Goal: Check status: Check status

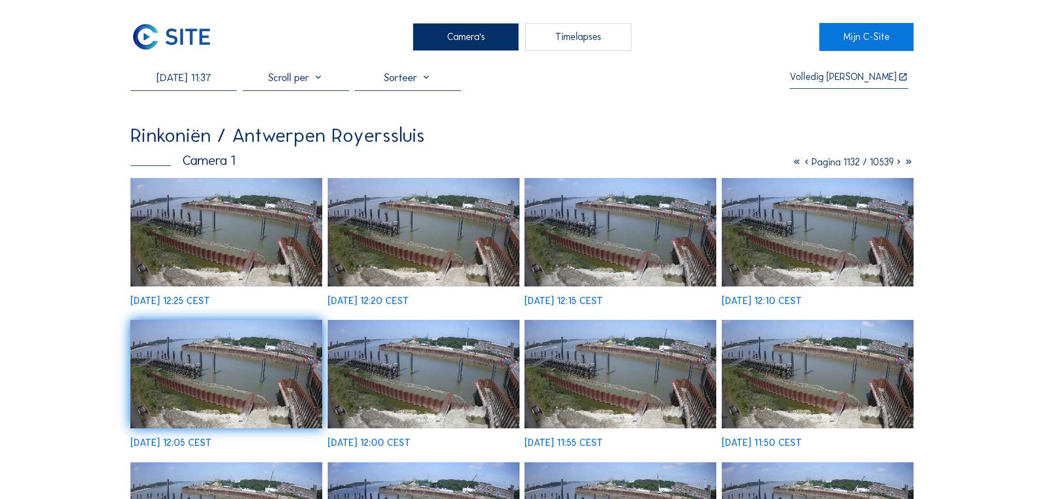
click at [170, 39] on img at bounding box center [171, 36] width 82 height 27
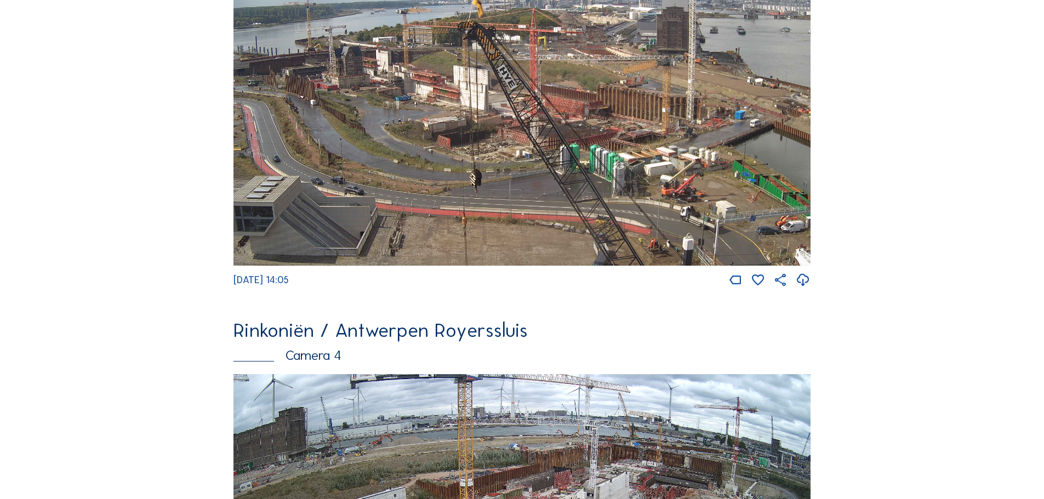
scroll to position [1546, 0]
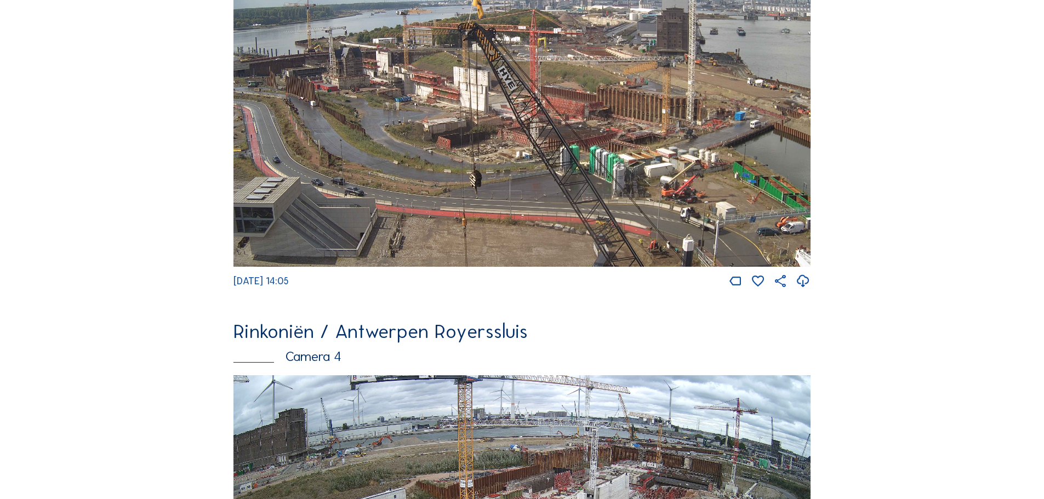
click at [575, 151] on img at bounding box center [521, 104] width 577 height 325
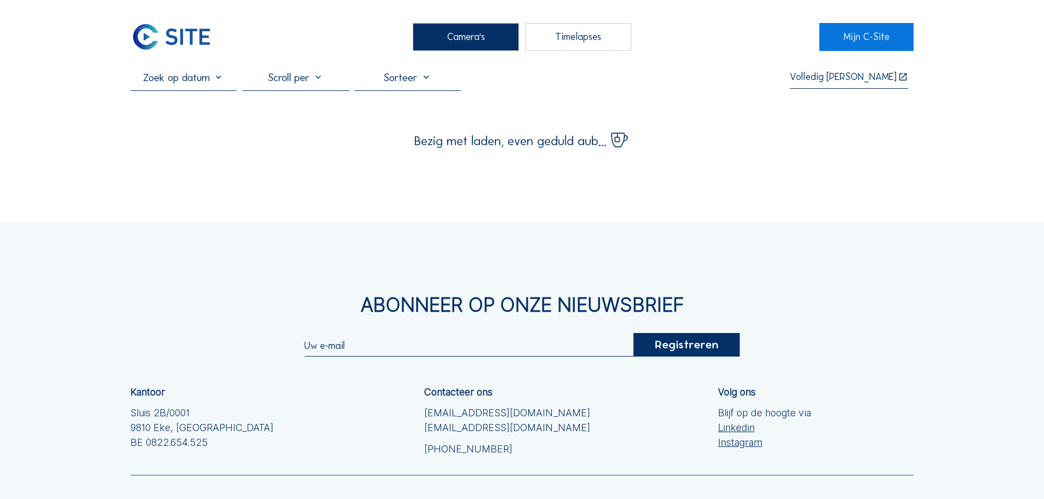
click at [156, 77] on input "text" at bounding box center [183, 77] width 106 height 13
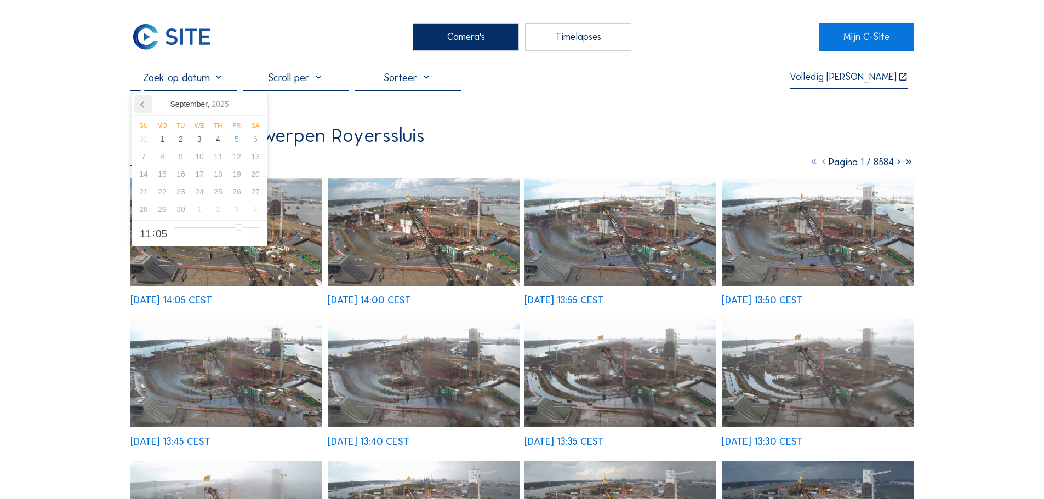
click at [140, 109] on icon at bounding box center [143, 104] width 18 height 18
click at [185, 180] on div "15" at bounding box center [181, 175] width 19 height 18
type input "[DATE] 11:05"
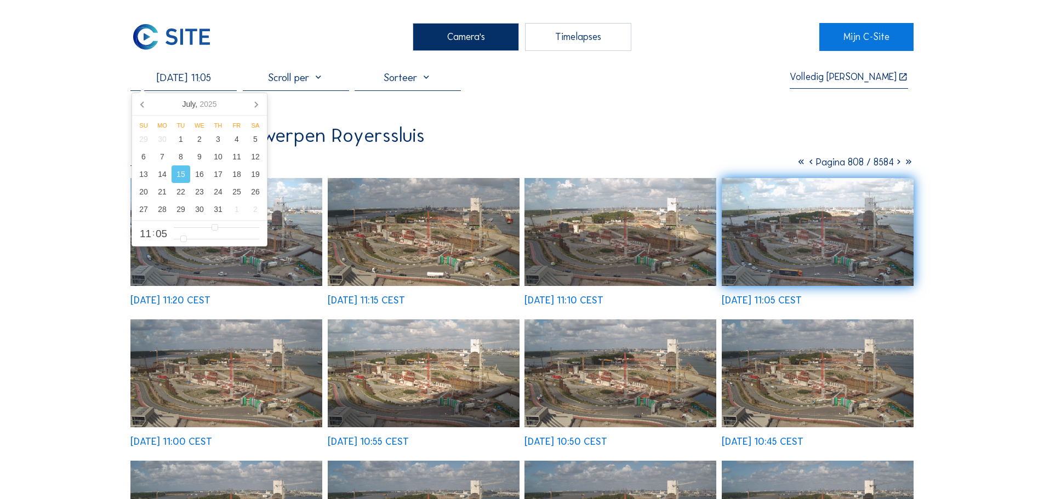
click at [295, 255] on img at bounding box center [226, 232] width 192 height 108
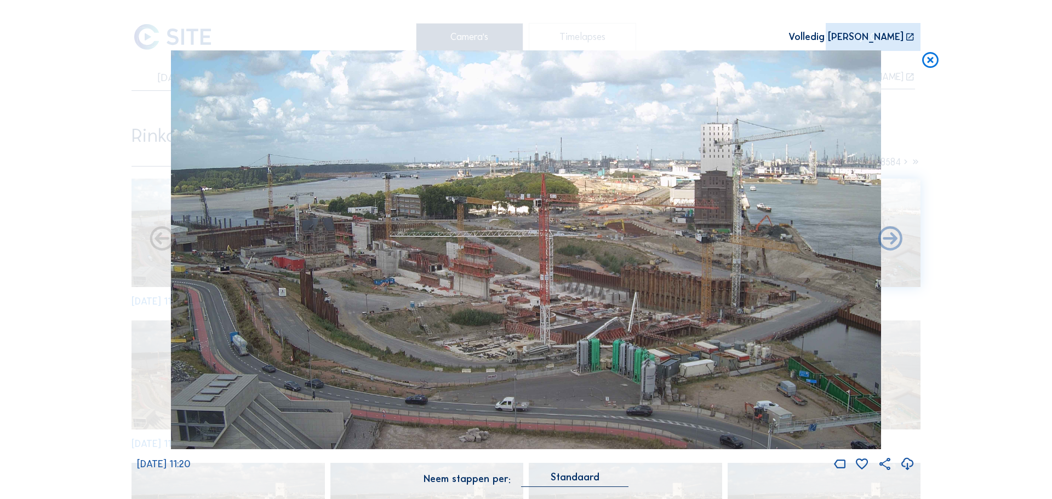
click at [810, 328] on img at bounding box center [526, 250] width 710 height 400
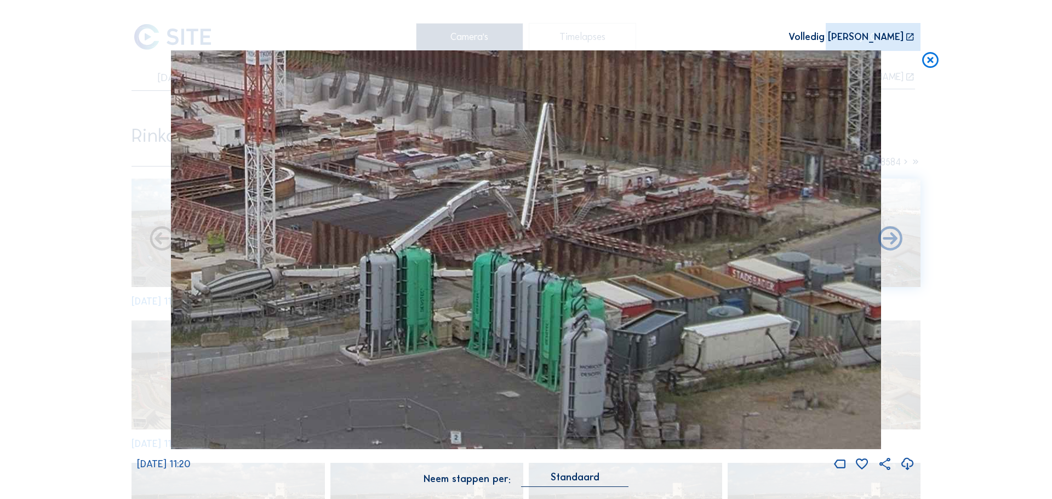
drag, startPoint x: 651, startPoint y: 330, endPoint x: 610, endPoint y: 202, distance: 134.1
click at [610, 202] on img at bounding box center [526, 250] width 710 height 400
